Goal: Check status: Check status

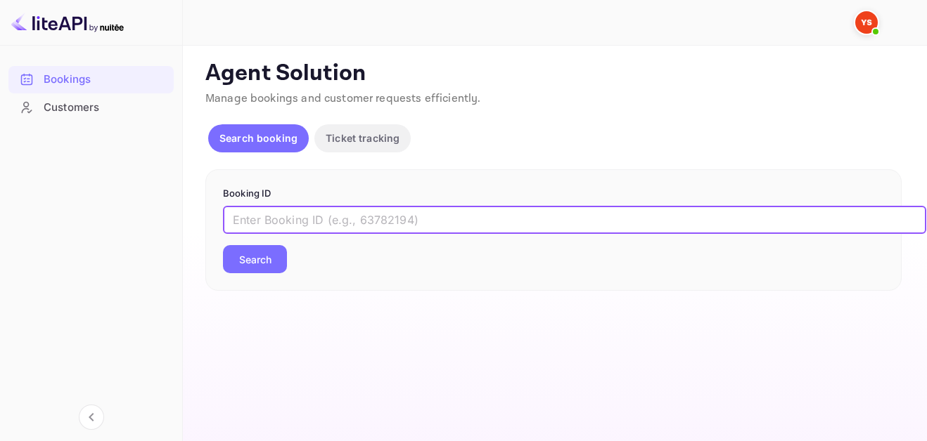
click at [408, 219] on input "text" at bounding box center [574, 220] width 703 height 28
paste input "9603737"
type input "9603737"
click at [271, 259] on button "Search" at bounding box center [255, 259] width 64 height 28
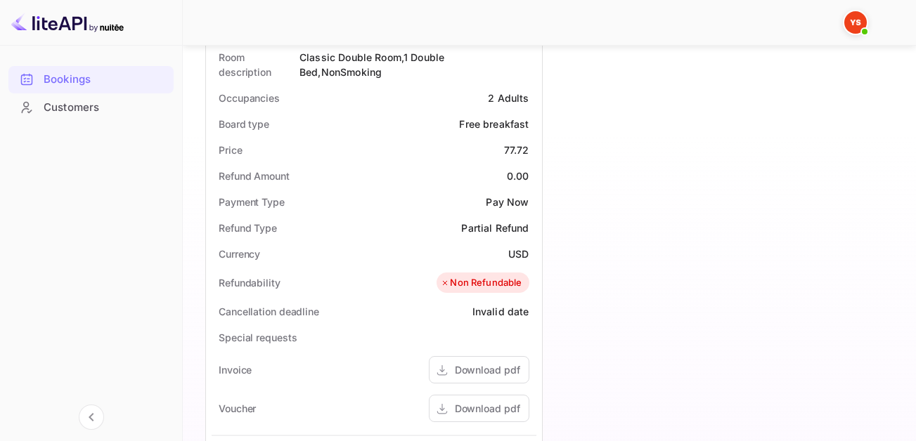
scroll to position [633, 0]
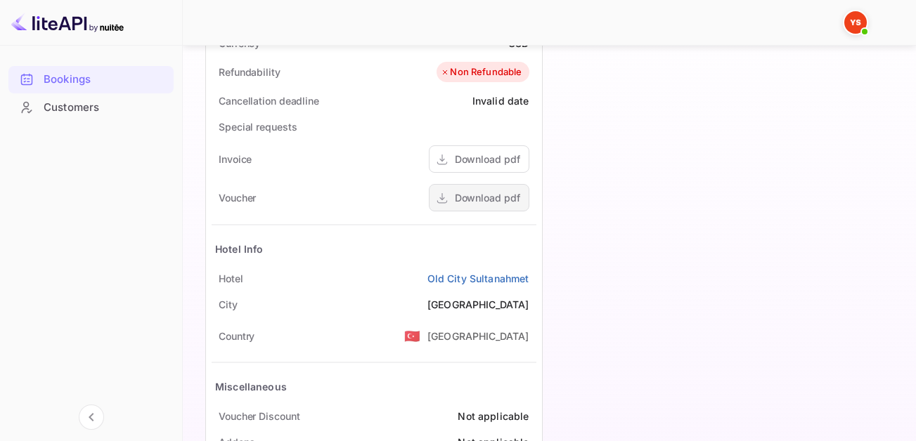
click at [464, 193] on div "Download pdf" at bounding box center [487, 198] width 65 height 15
click at [444, 279] on link "Old City Sultanahmet" at bounding box center [478, 278] width 102 height 15
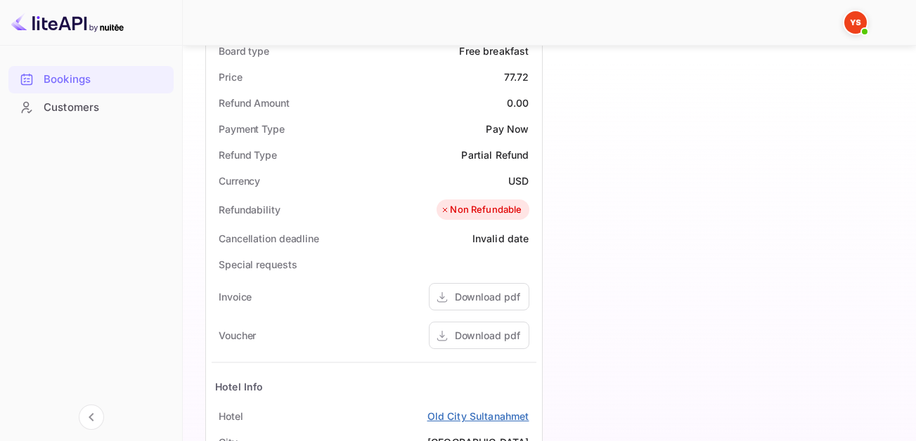
scroll to position [354, 0]
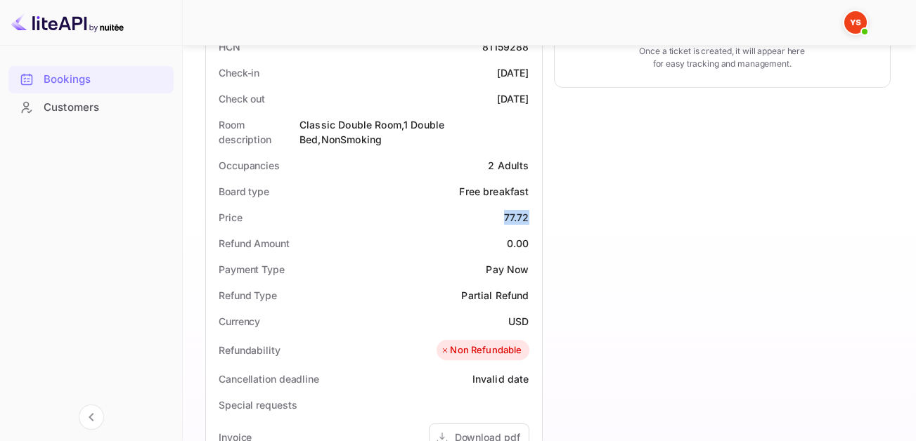
drag, startPoint x: 501, startPoint y: 215, endPoint x: 534, endPoint y: 219, distance: 33.2
click at [534, 219] on div "Price 77.72" at bounding box center [374, 218] width 325 height 26
copy div "77.72"
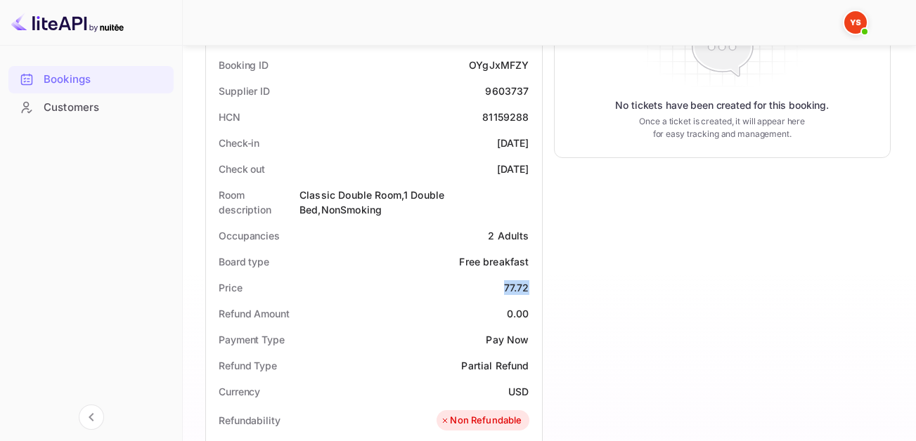
scroll to position [3, 0]
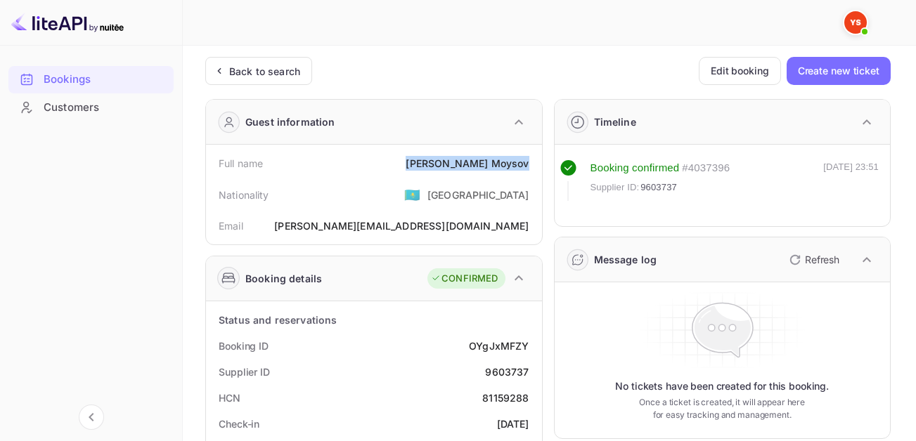
drag, startPoint x: 533, startPoint y: 166, endPoint x: 463, endPoint y: 164, distance: 70.3
click at [463, 164] on div "Full name [PERSON_NAME]" at bounding box center [374, 163] width 325 height 26
copy div "[PERSON_NAME]"
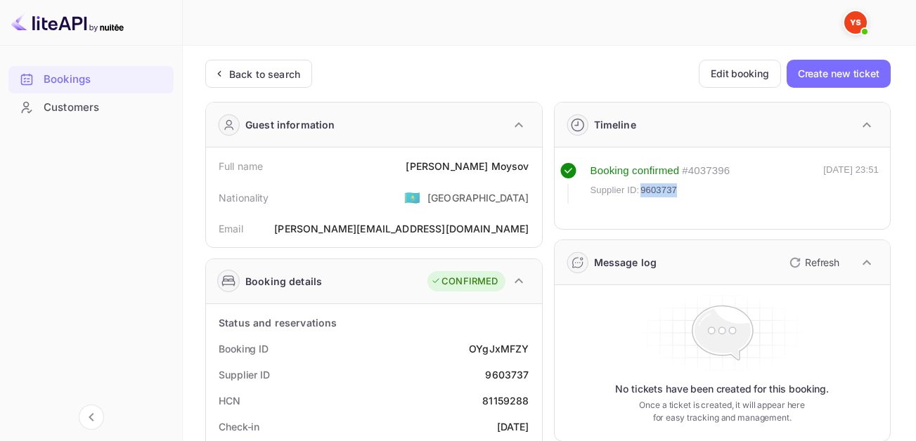
drag, startPoint x: 695, startPoint y: 184, endPoint x: 643, endPoint y: 183, distance: 52.0
click at [643, 183] on div "Supplier ID: 9603737" at bounding box center [661, 190] width 140 height 14
copy span "9603737"
